Goal: Task Accomplishment & Management: Use online tool/utility

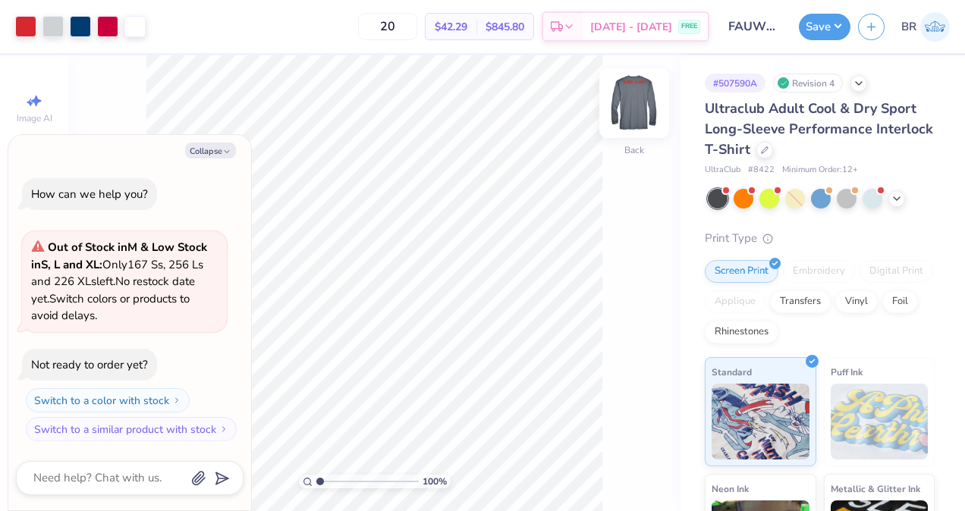
click at [621, 117] on img at bounding box center [634, 103] width 61 height 61
click at [621, 117] on img at bounding box center [634, 103] width 30 height 30
click at [768, 145] on icon at bounding box center [765, 149] width 8 height 8
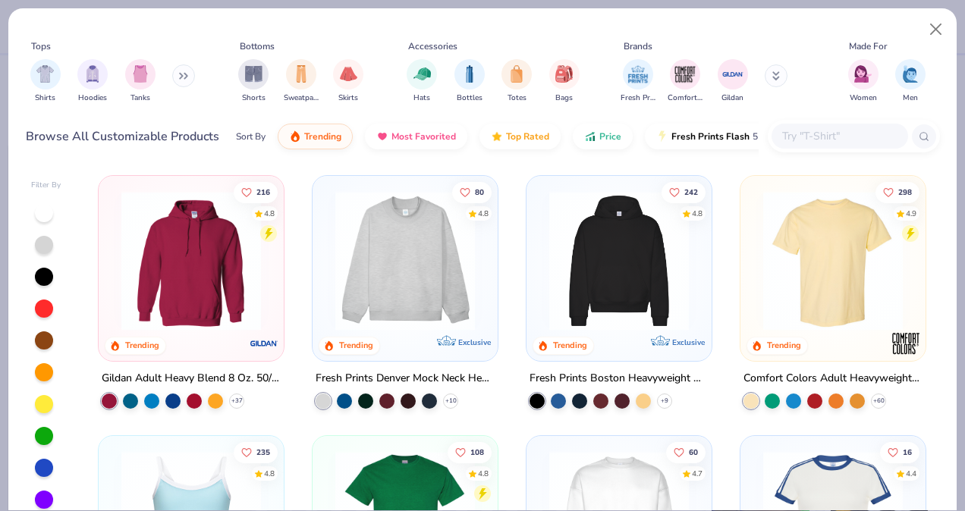
type textarea "x"
click at [814, 127] on div at bounding box center [839, 136] width 136 height 25
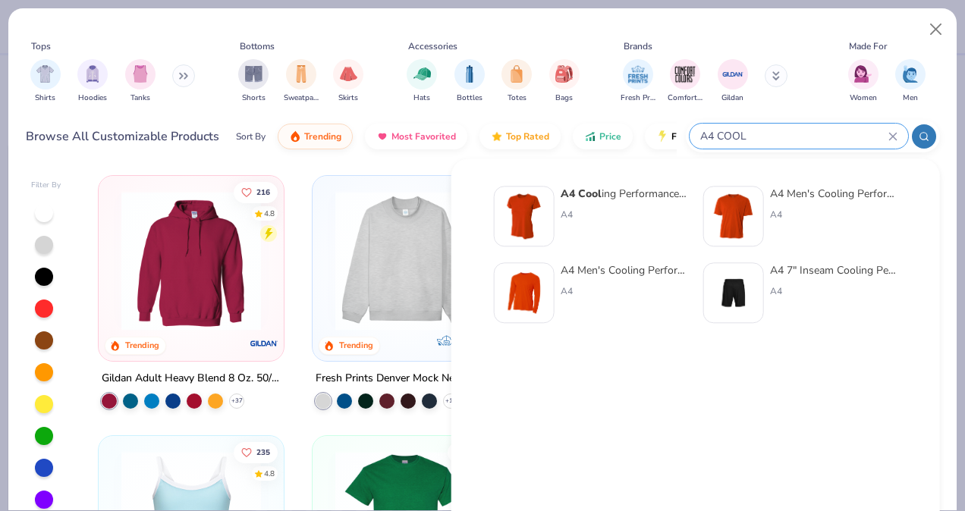
type input "A4 COOL"
click at [640, 273] on div "A4 Men's Cooling Performance Long Sleeve T-Shirt" at bounding box center [623, 270] width 127 height 16
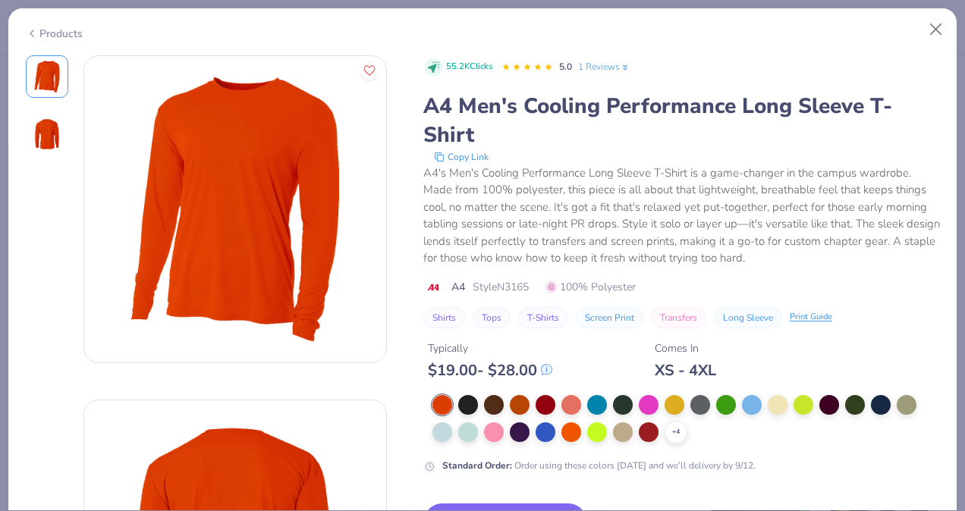
scroll to position [18, 0]
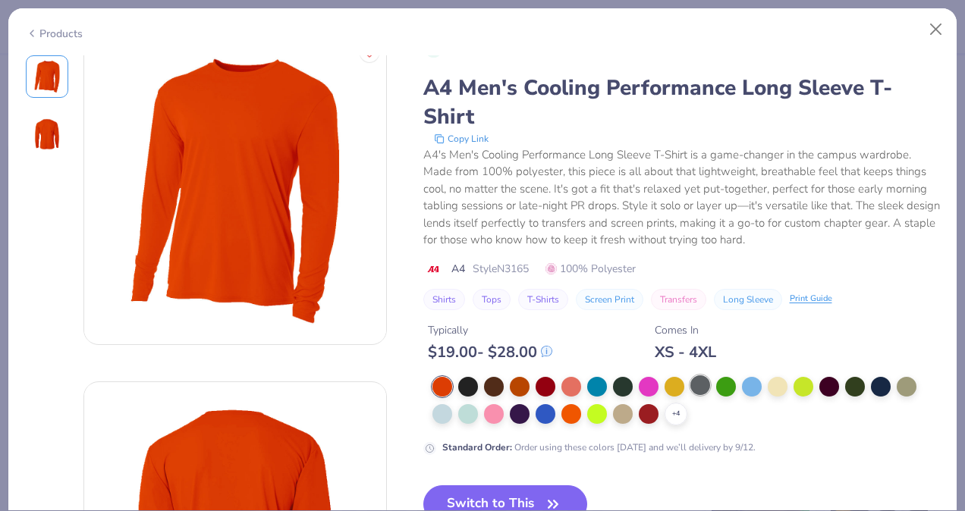
click at [699, 382] on div at bounding box center [700, 385] width 20 height 20
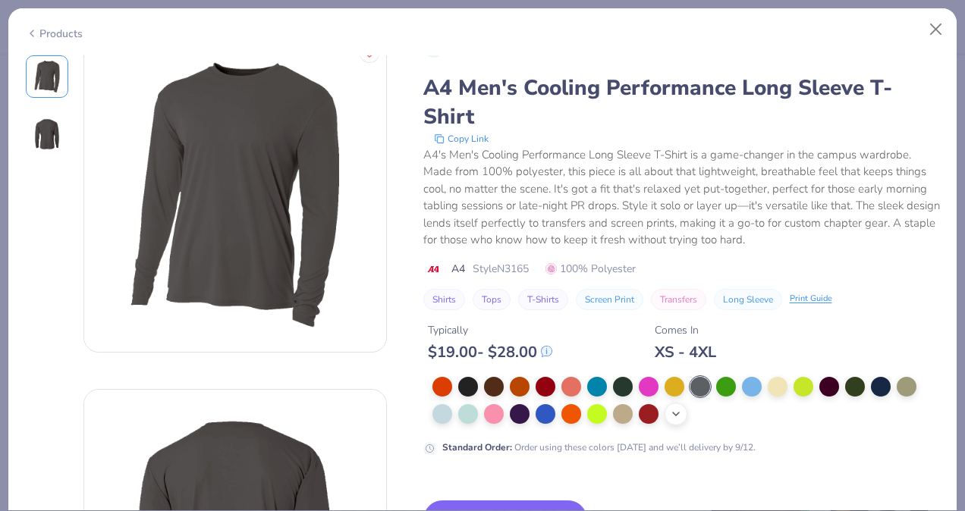
click at [680, 421] on div "+ 4" at bounding box center [675, 414] width 23 height 23
click at [676, 419] on div at bounding box center [674, 413] width 20 height 20
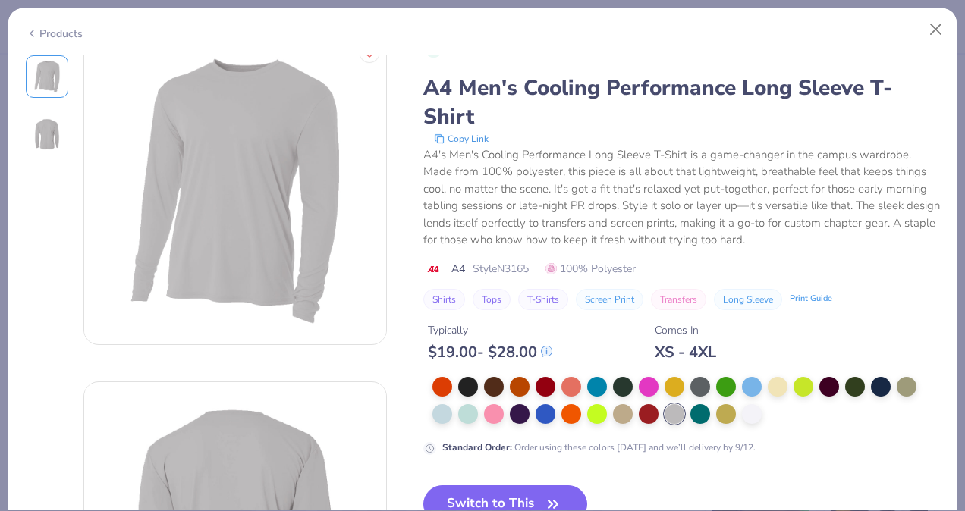
scroll to position [144, 0]
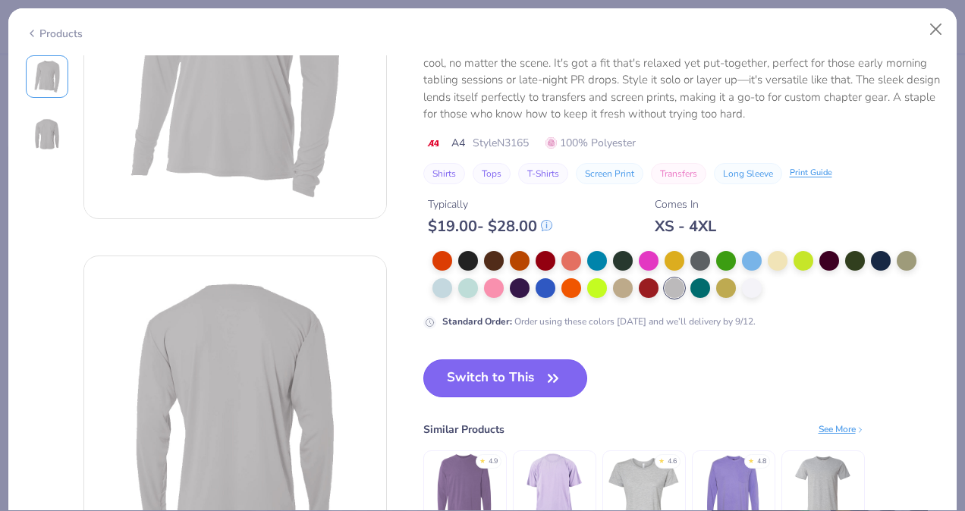
click at [534, 385] on button "Switch to This" at bounding box center [505, 378] width 165 height 38
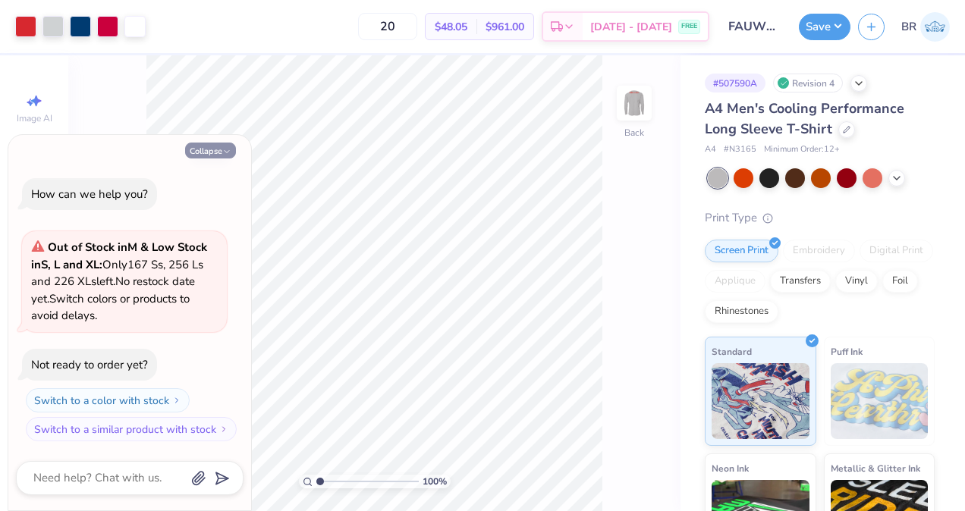
click at [220, 147] on button "Collapse" at bounding box center [210, 151] width 51 height 16
type textarea "x"
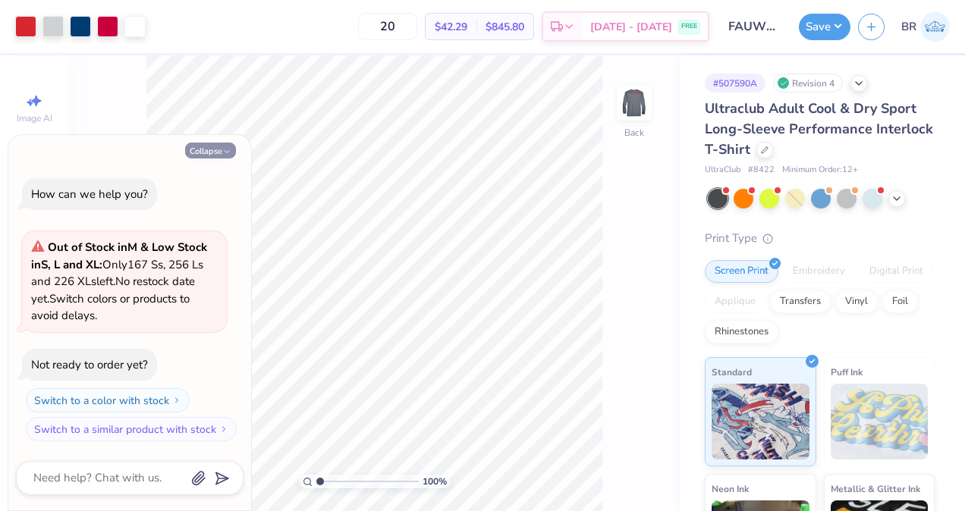
click at [208, 153] on button "Collapse" at bounding box center [210, 151] width 51 height 16
type textarea "x"
